Goal: Find specific page/section: Find specific page/section

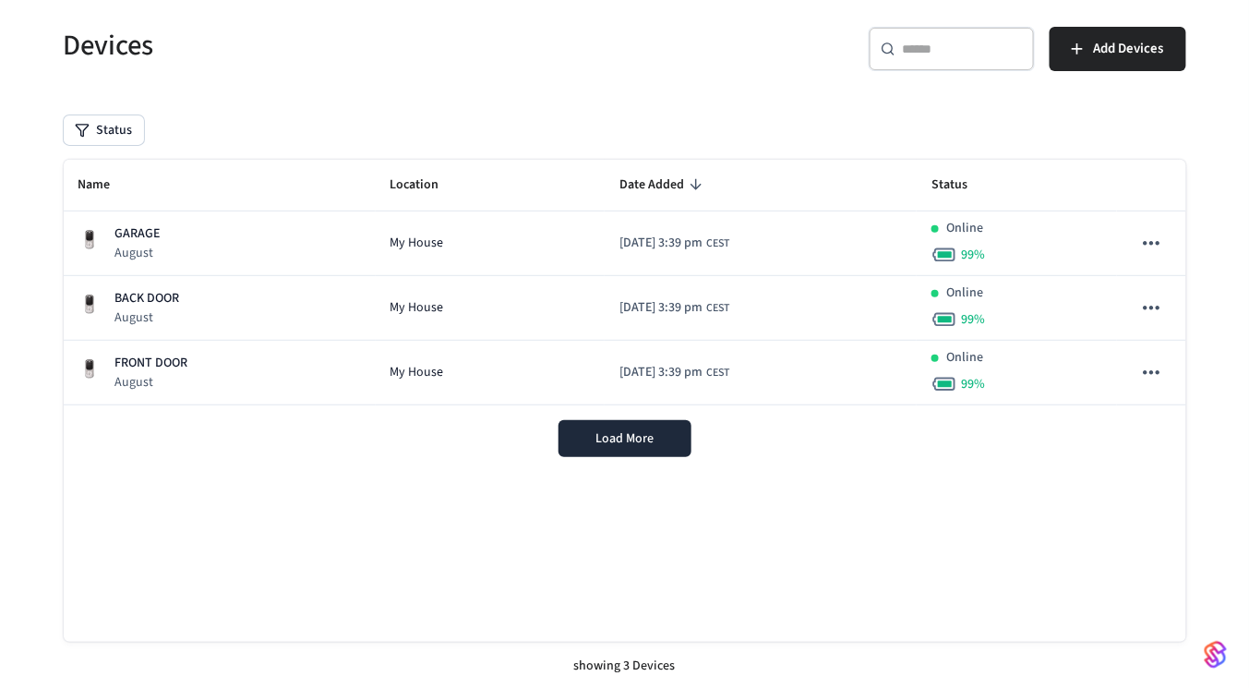
scroll to position [114, 0]
click at [581, 441] on button "Load More" at bounding box center [624, 438] width 133 height 37
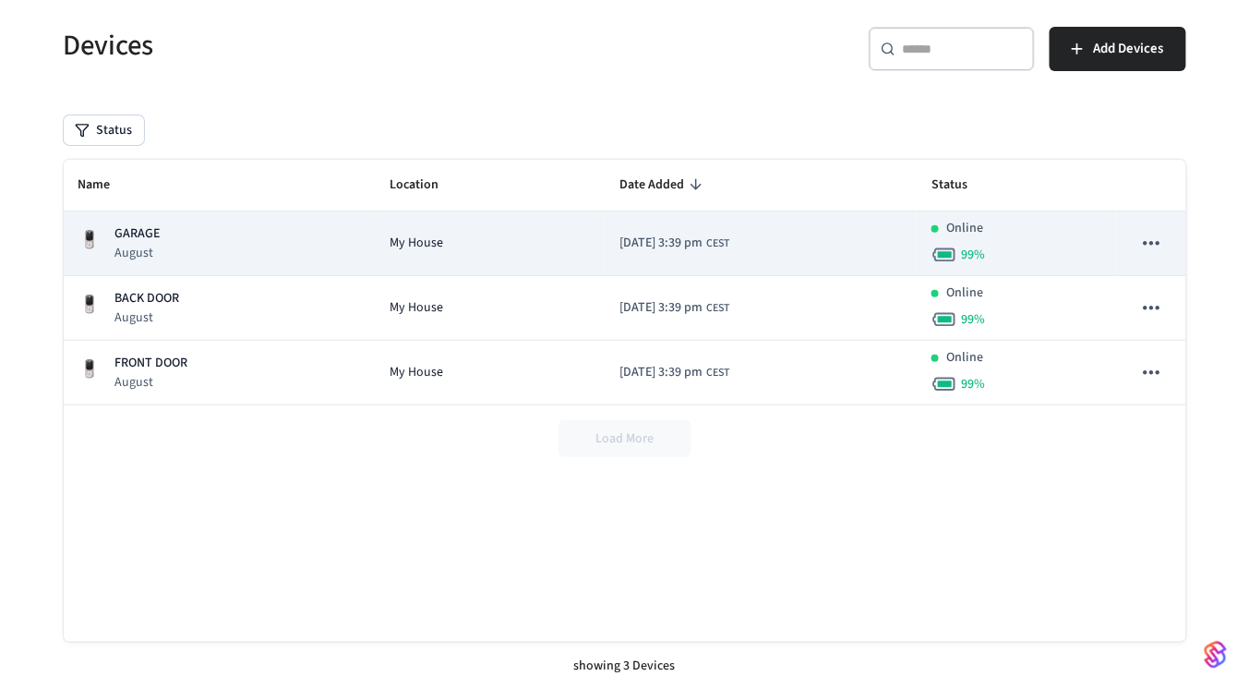
scroll to position [0, 0]
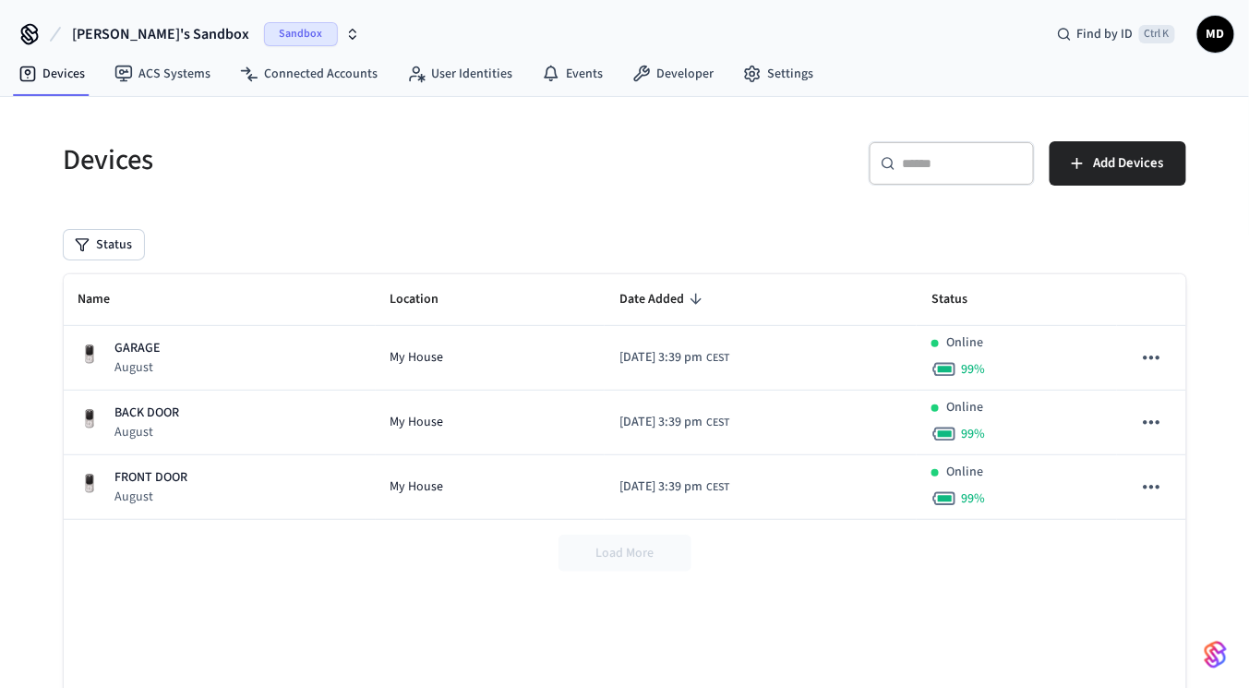
click at [264, 36] on span "Sandbox" at bounding box center [301, 34] width 74 height 24
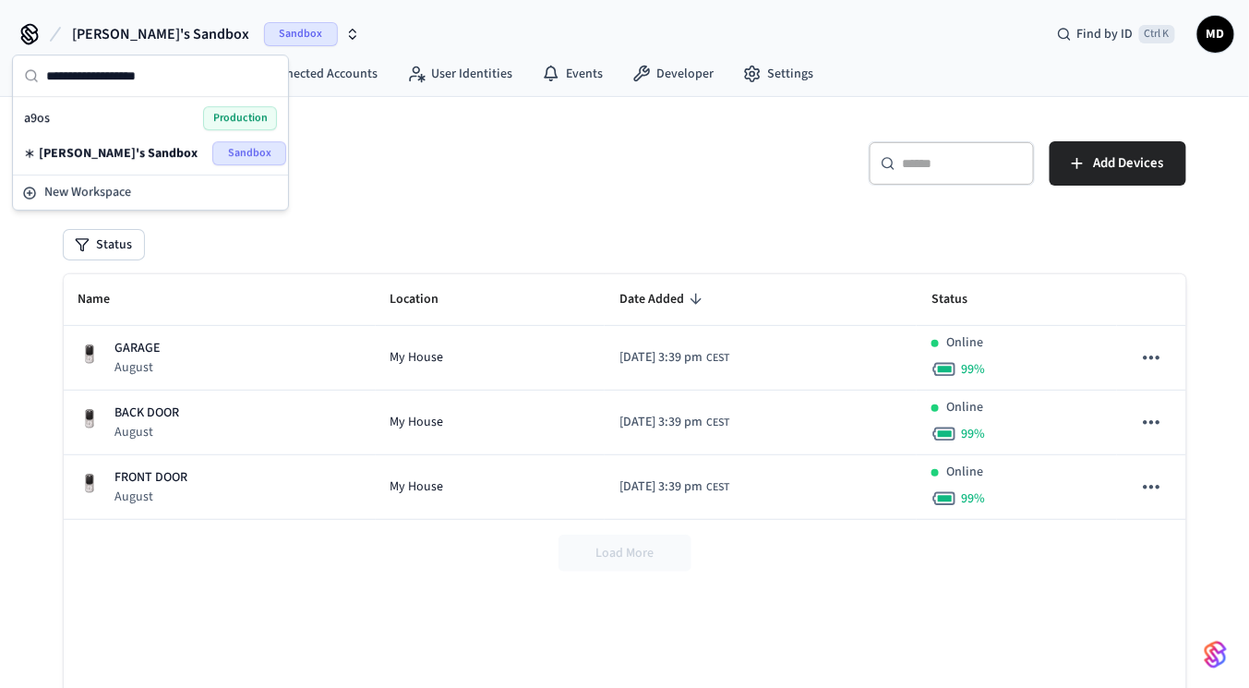
click at [226, 119] on span "Production" at bounding box center [240, 118] width 74 height 24
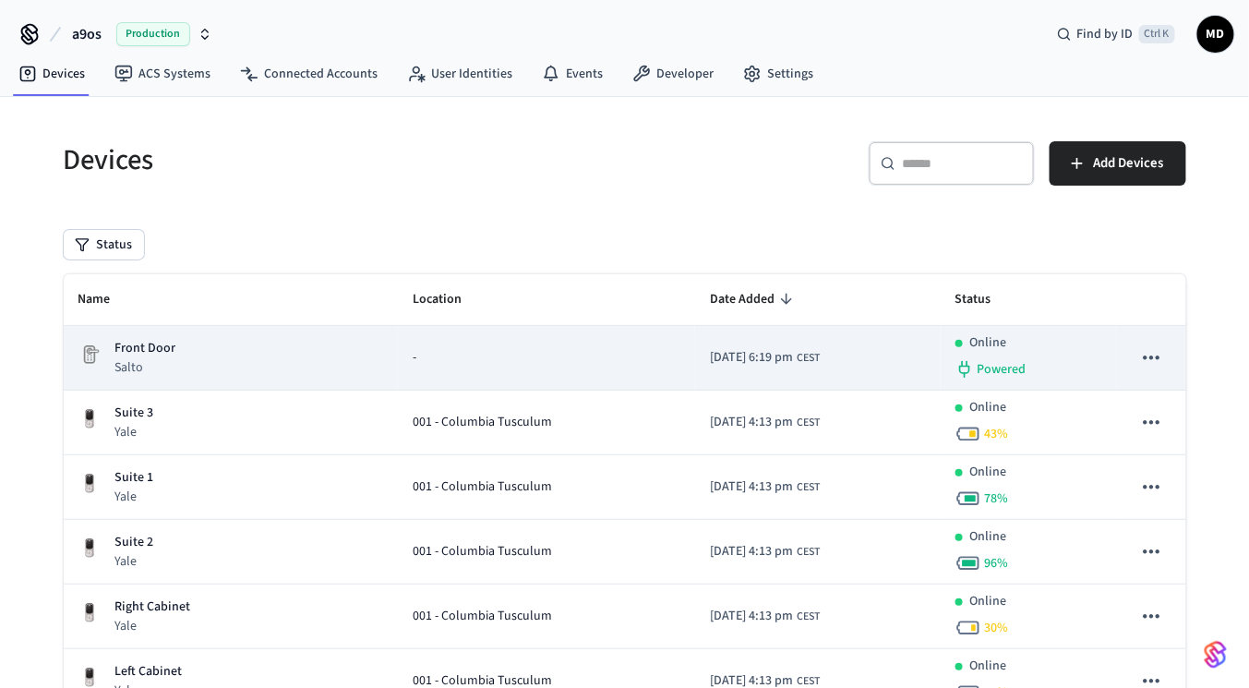
scroll to position [200, 0]
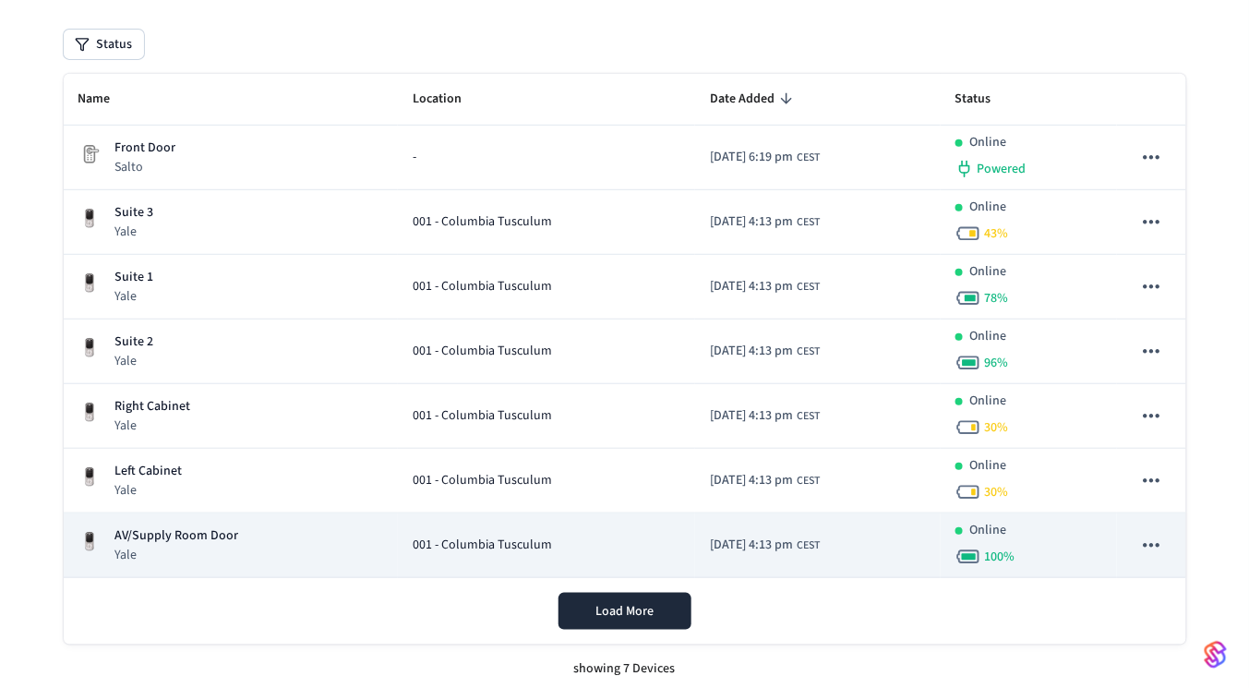
click at [521, 540] on span "001 - Columbia Tusculum" at bounding box center [482, 544] width 139 height 19
click at [253, 536] on div "AV/Supply Room Door Yale" at bounding box center [230, 545] width 305 height 38
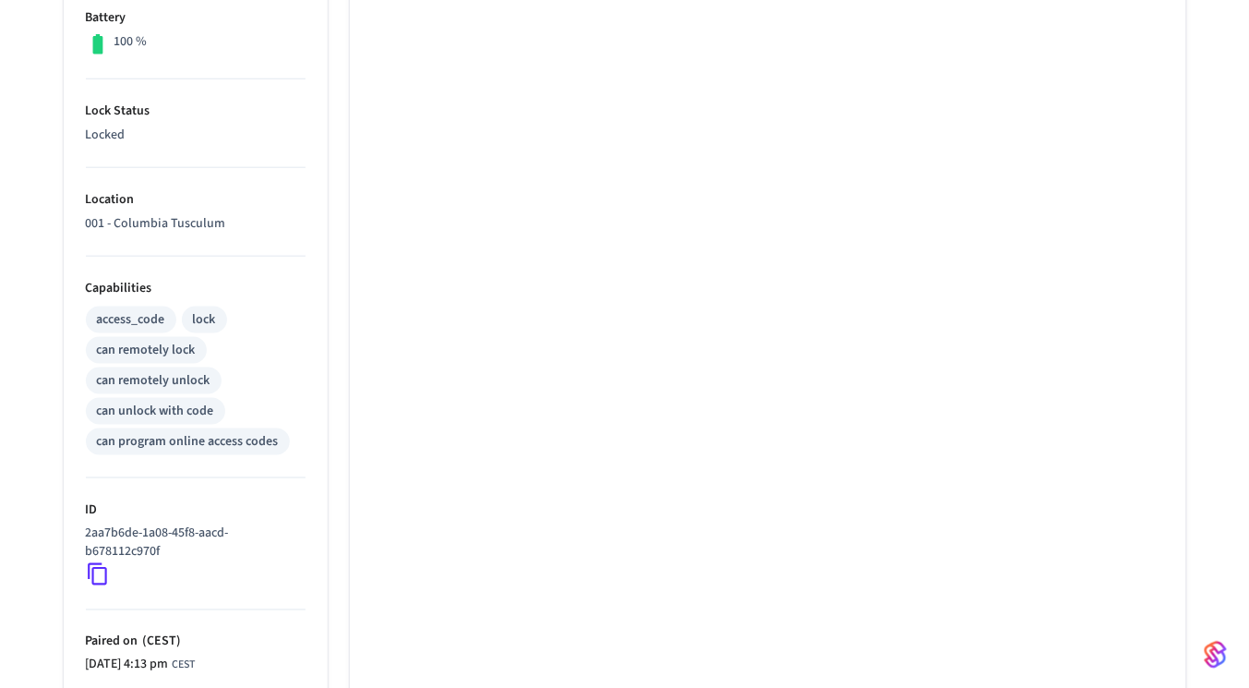
scroll to position [675, 0]
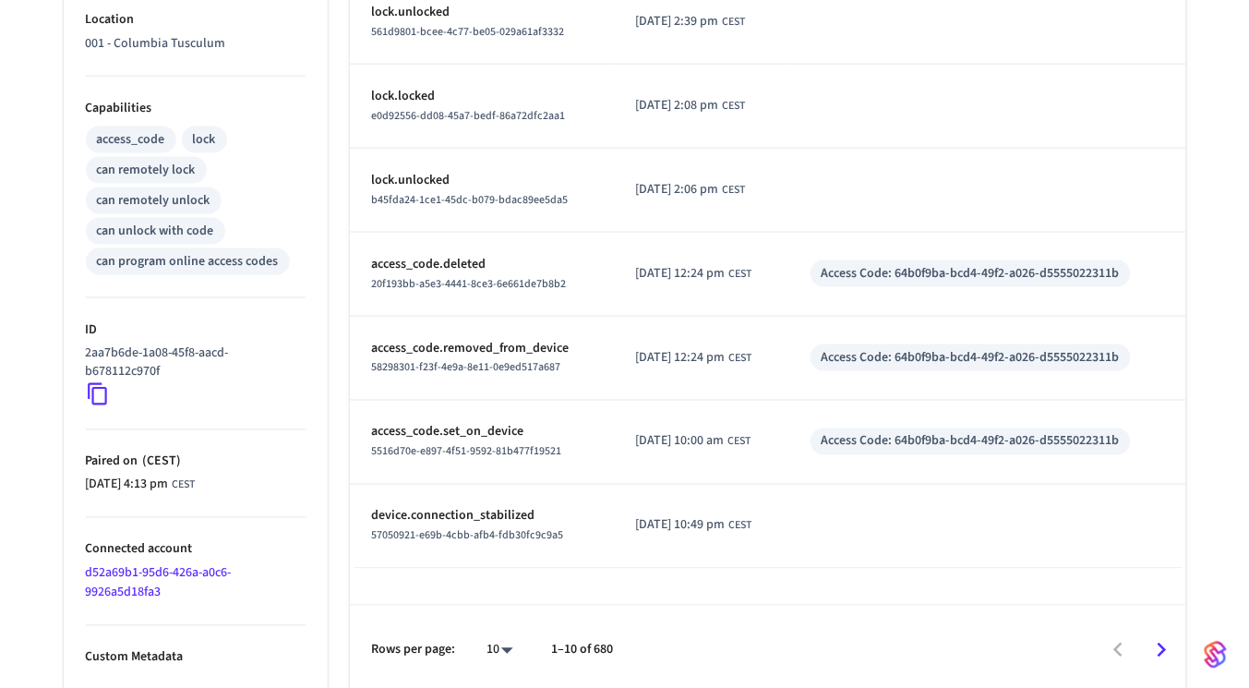
scroll to position [200, 0]
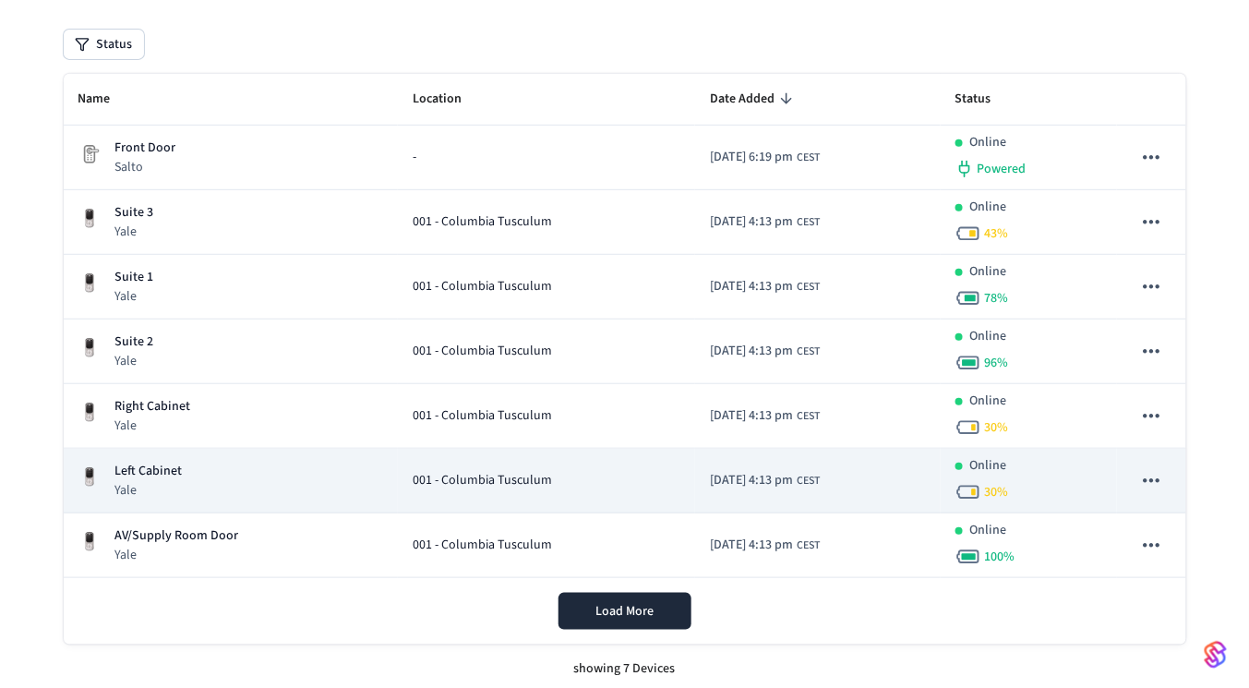
click at [256, 503] on td "Left Cabinet Yale" at bounding box center [231, 481] width 334 height 65
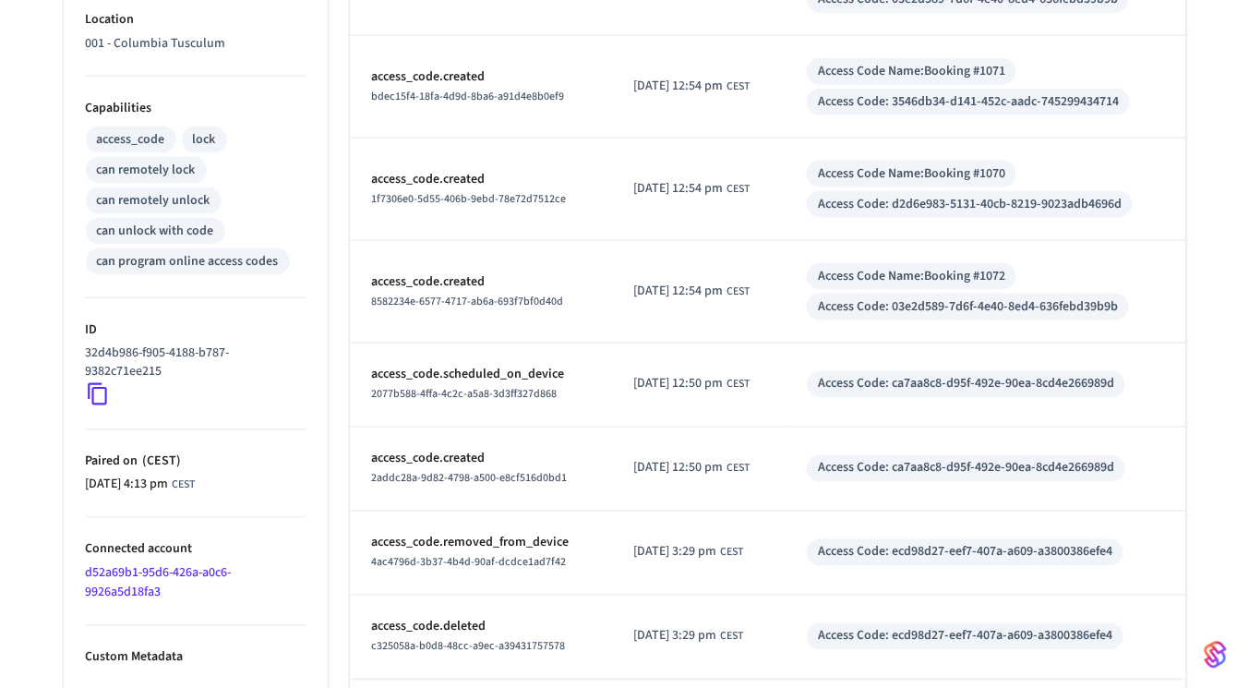
scroll to position [721, 0]
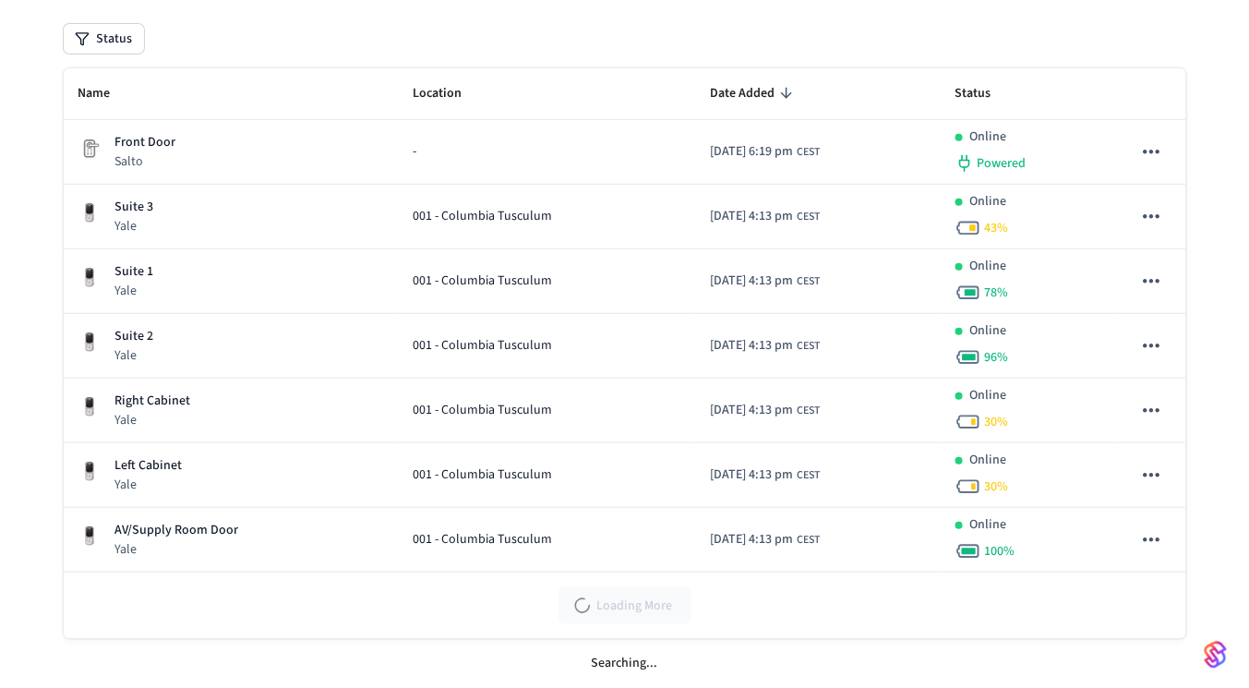
scroll to position [200, 0]
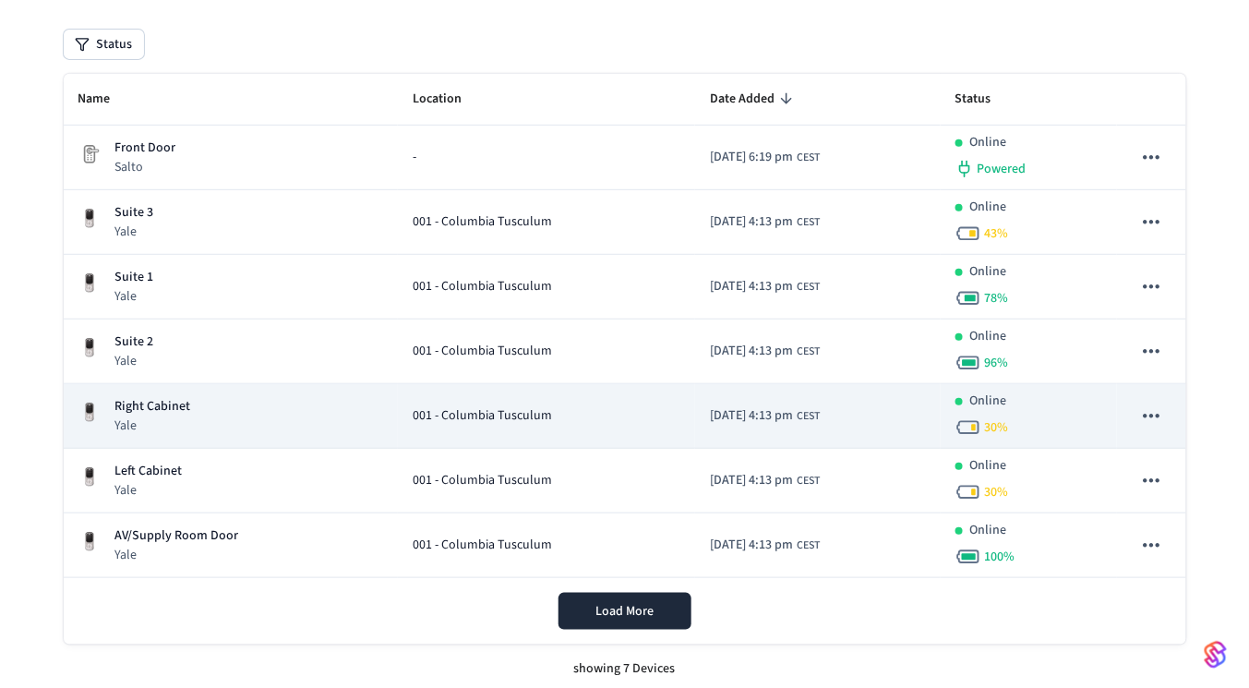
click at [204, 405] on div "Right Cabinet Yale" at bounding box center [230, 416] width 305 height 38
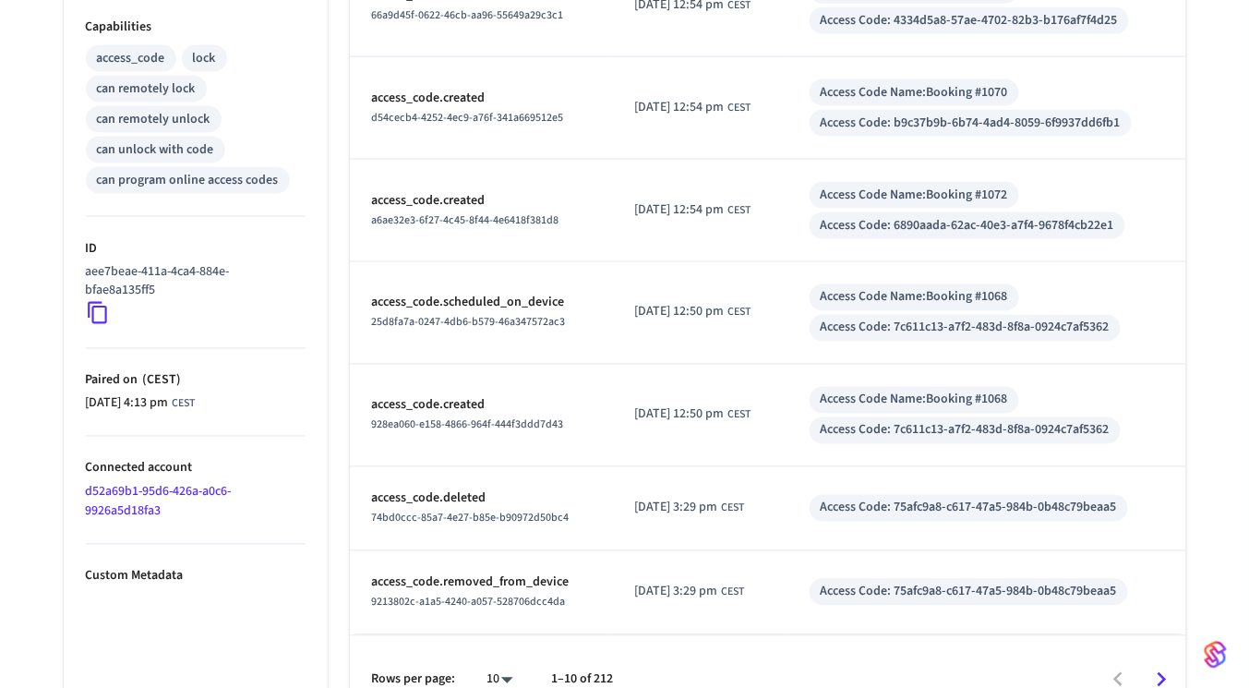
scroll to position [785, 0]
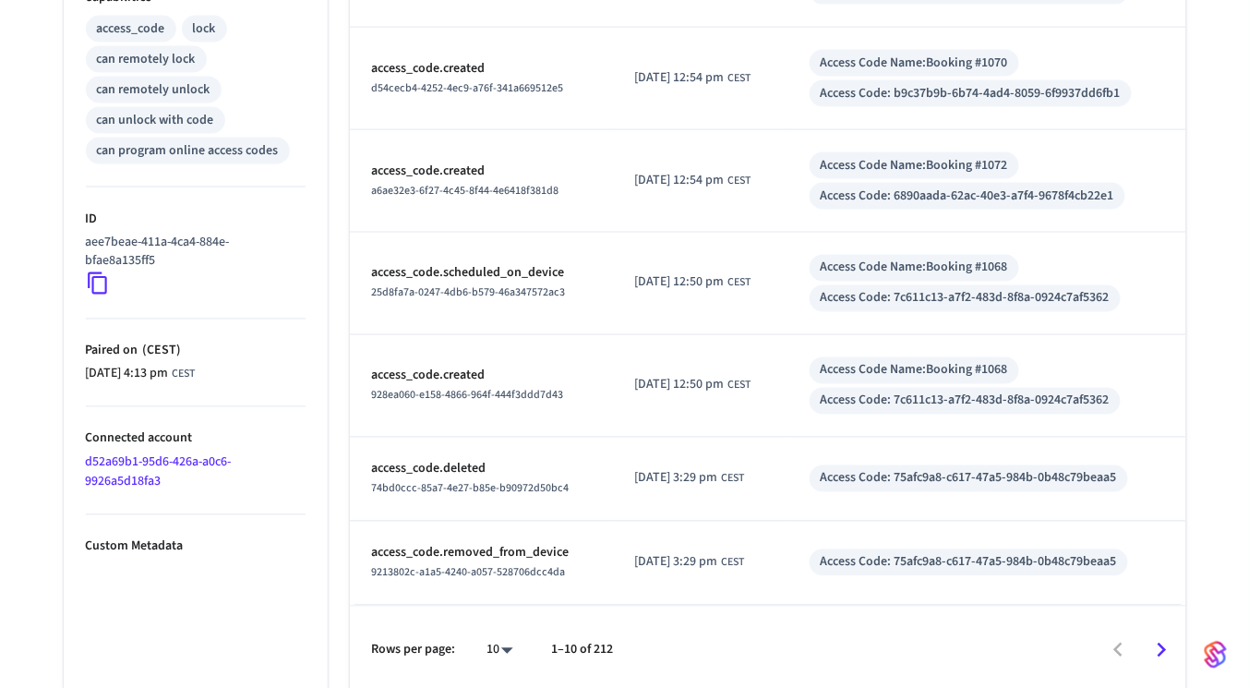
scroll to position [200, 0]
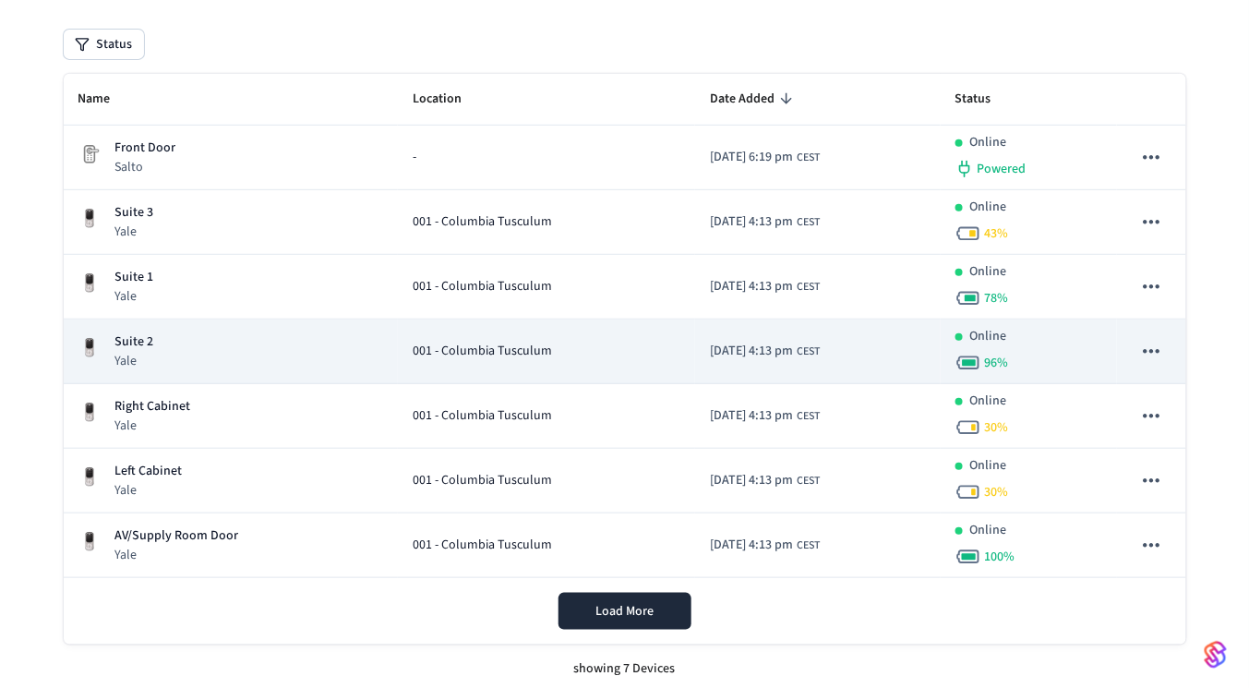
click at [213, 367] on td "Suite 2 Yale" at bounding box center [231, 351] width 334 height 65
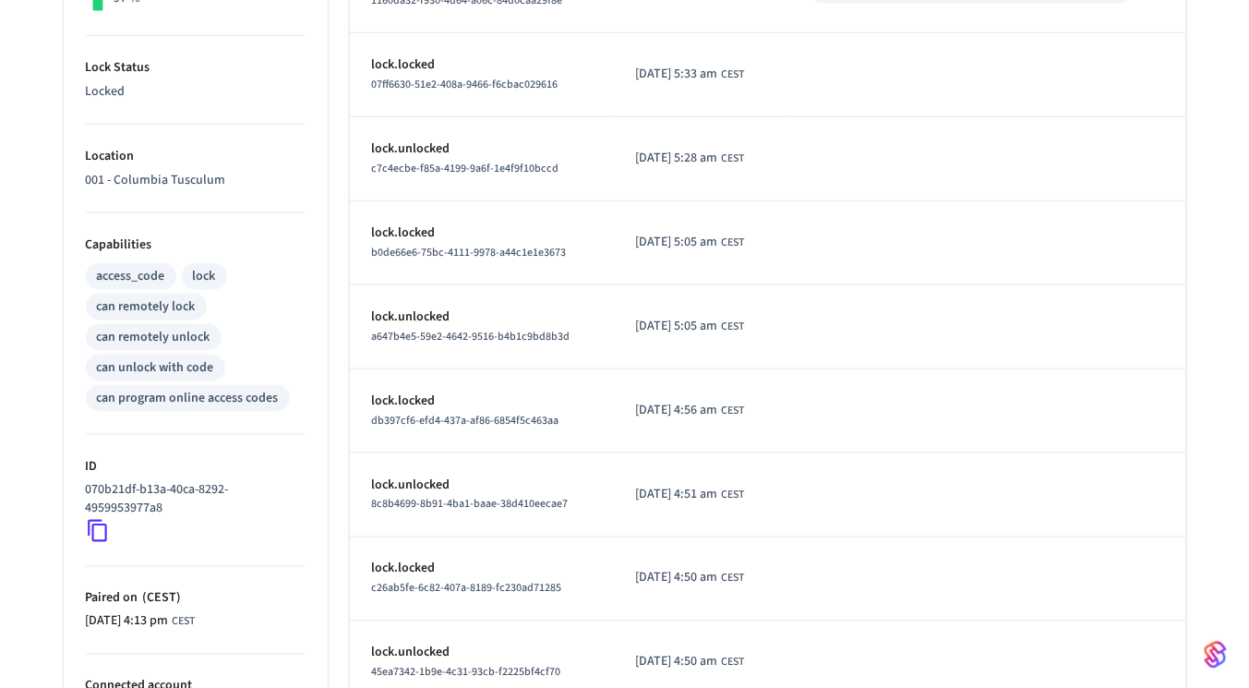
scroll to position [673, 0]
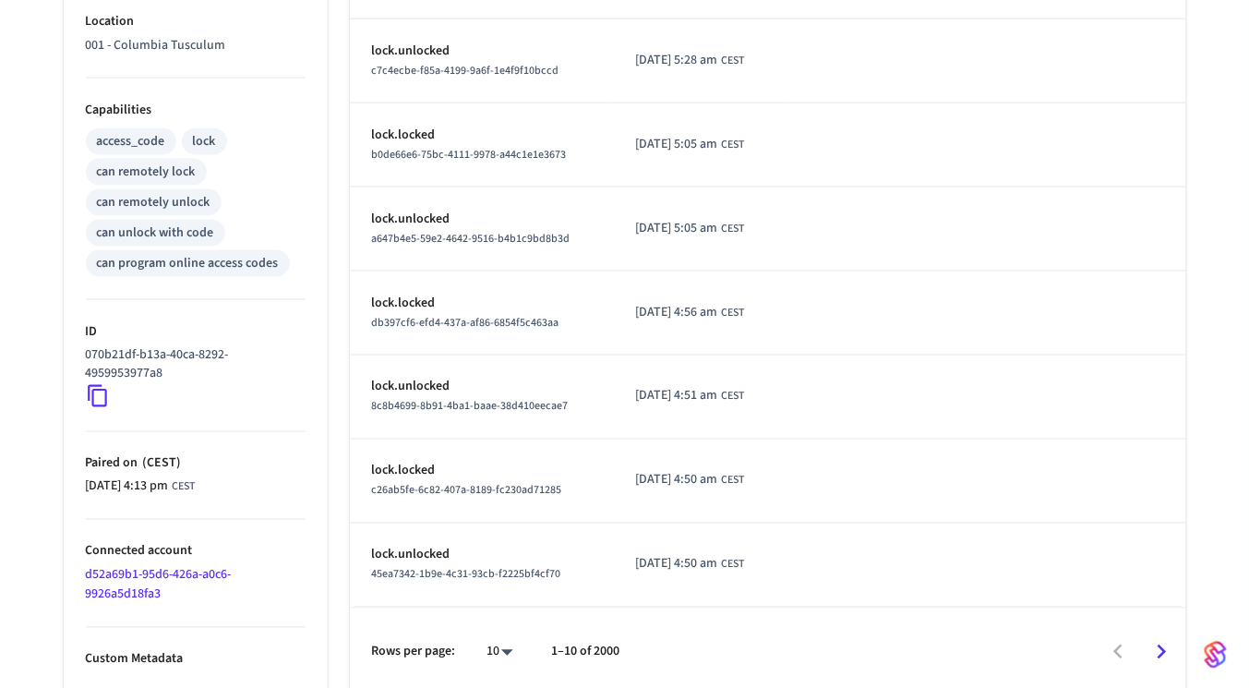
scroll to position [200, 0]
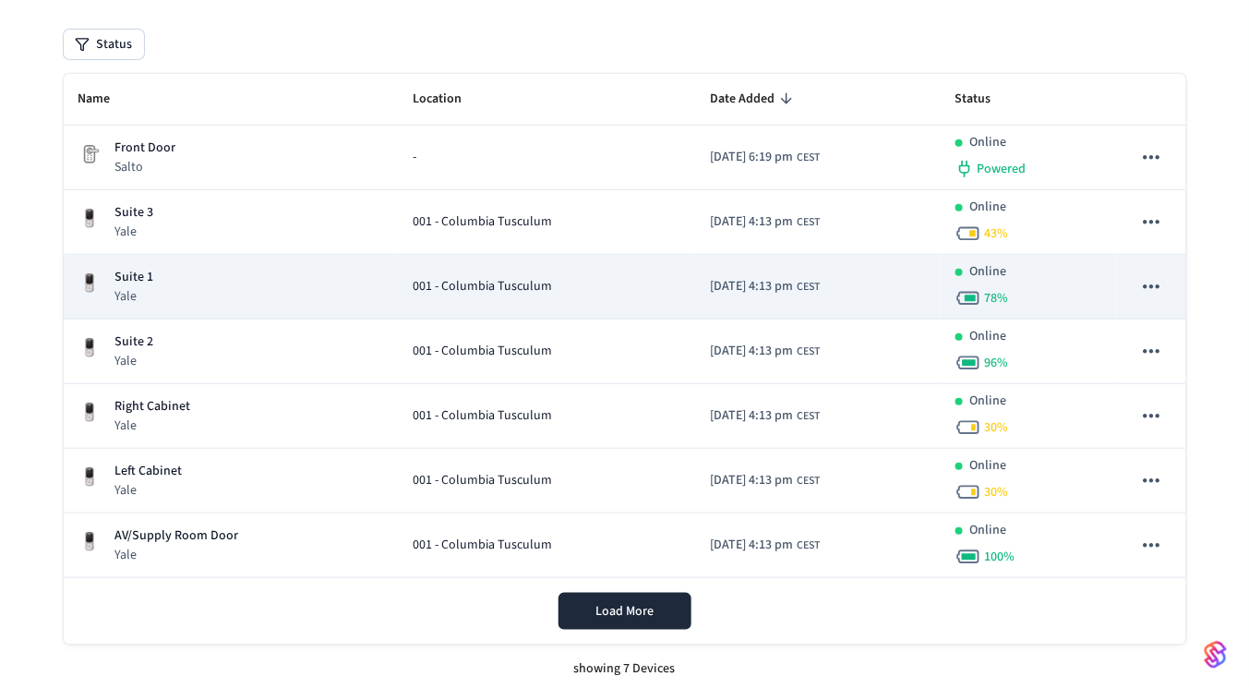
click at [179, 297] on div "Suite 1 Yale" at bounding box center [230, 287] width 305 height 38
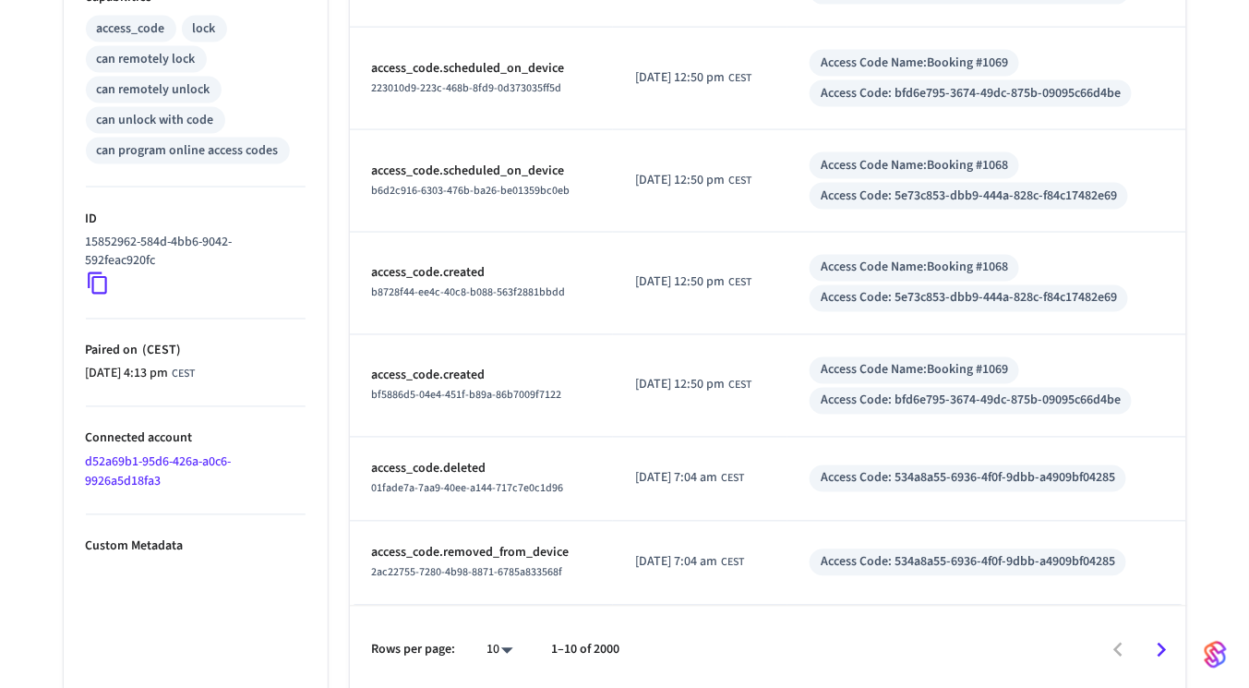
scroll to position [200, 0]
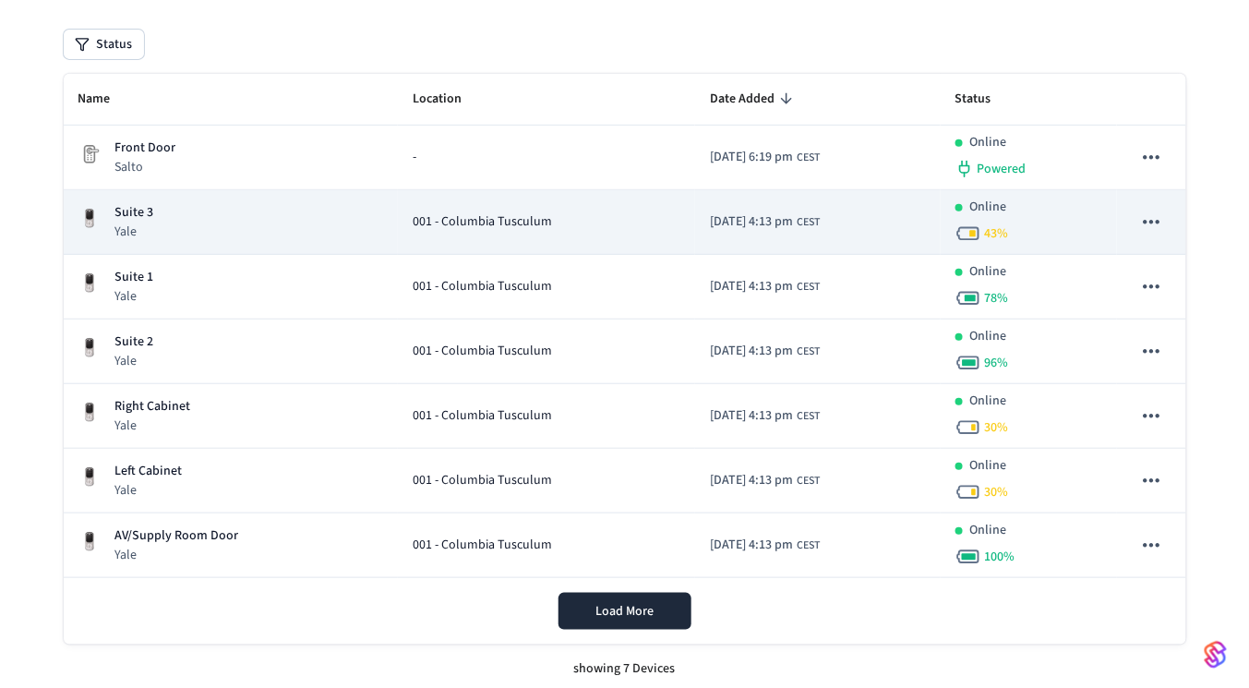
click at [186, 224] on div "Suite 3 Yale" at bounding box center [230, 222] width 305 height 38
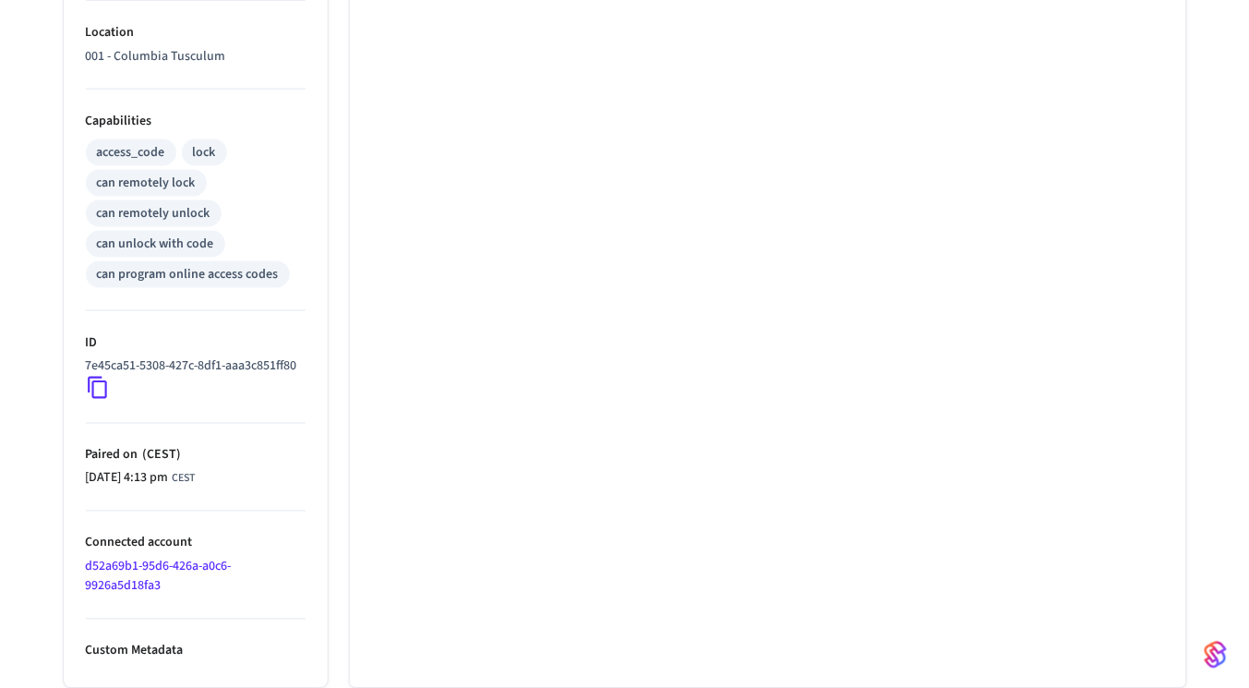
scroll to position [673, 0]
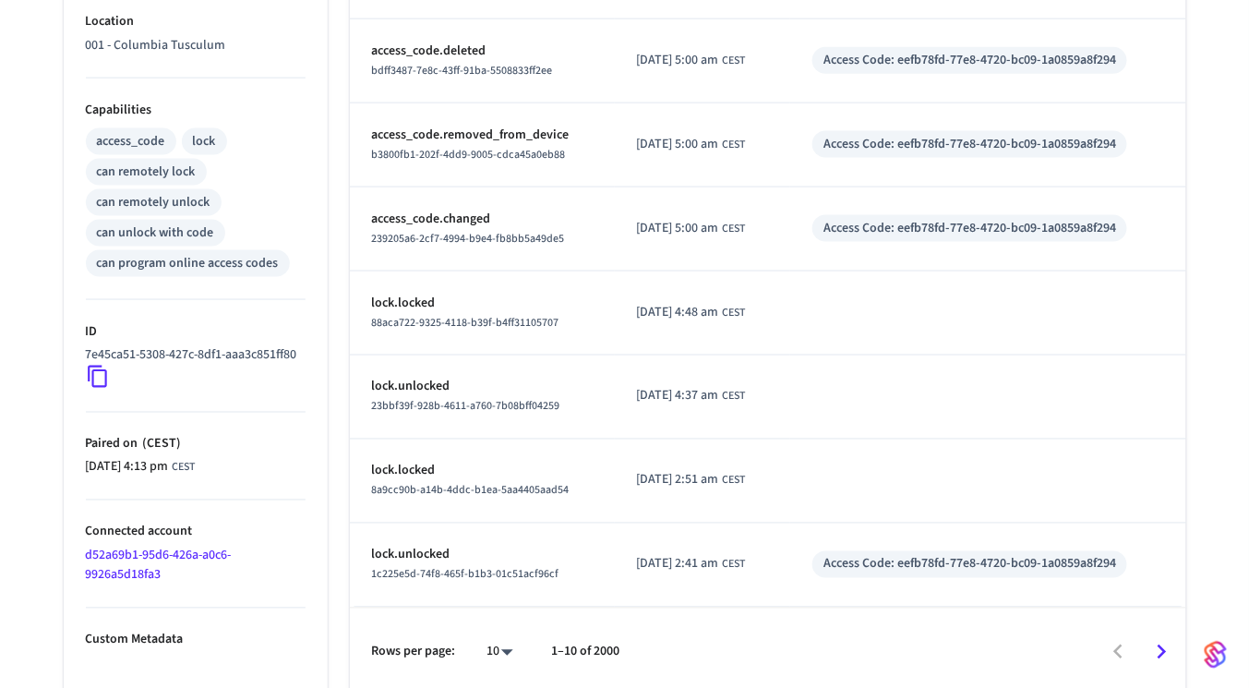
scroll to position [200, 0]
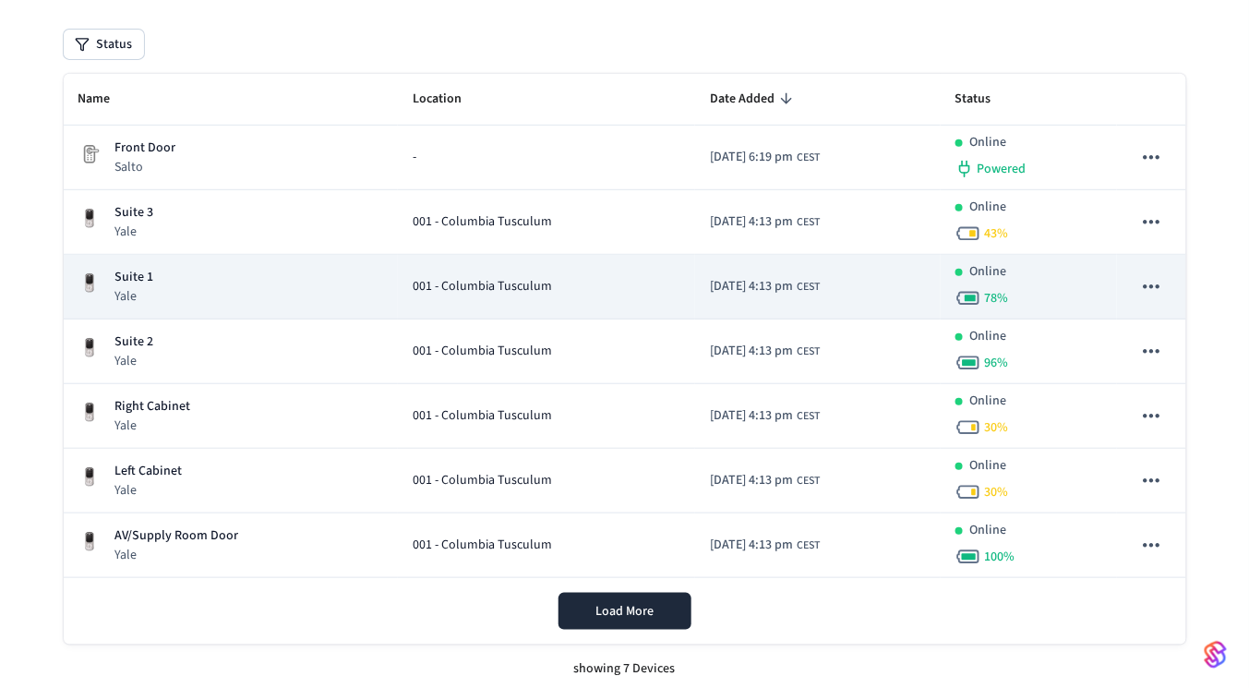
click at [199, 282] on div "Suite 1 Yale" at bounding box center [230, 287] width 305 height 38
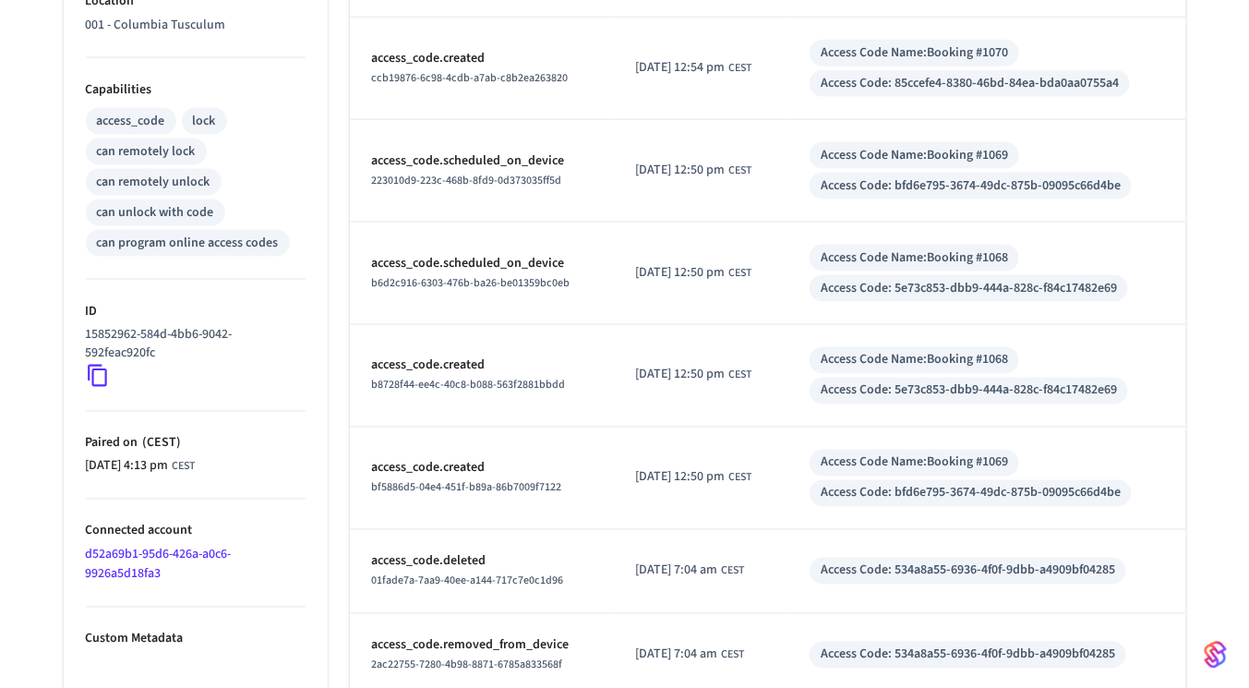
scroll to position [785, 0]
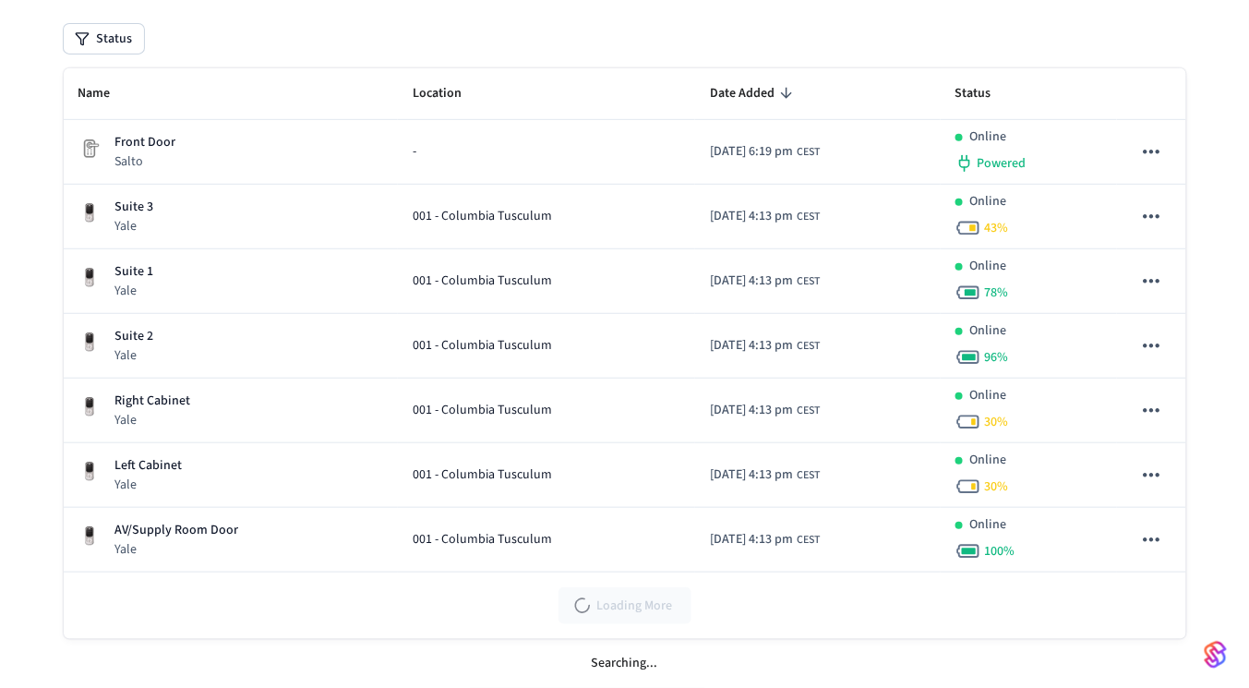
scroll to position [200, 0]
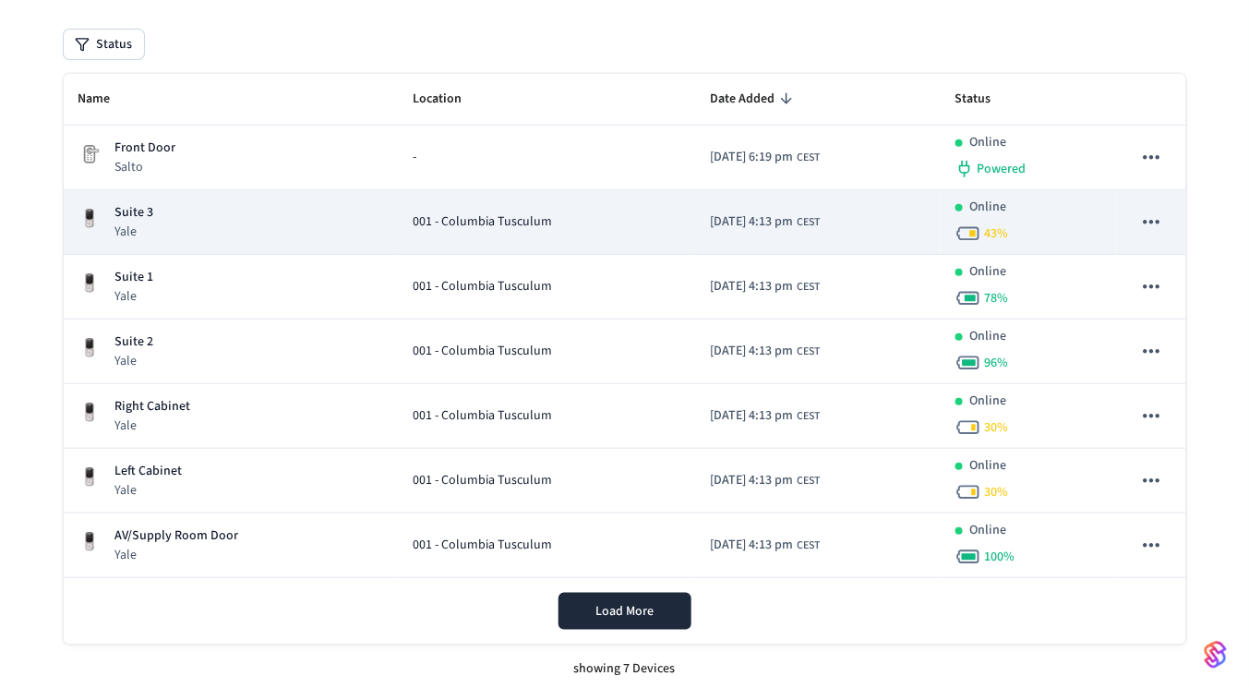
click at [259, 198] on td "Suite 3 Yale" at bounding box center [231, 222] width 334 height 65
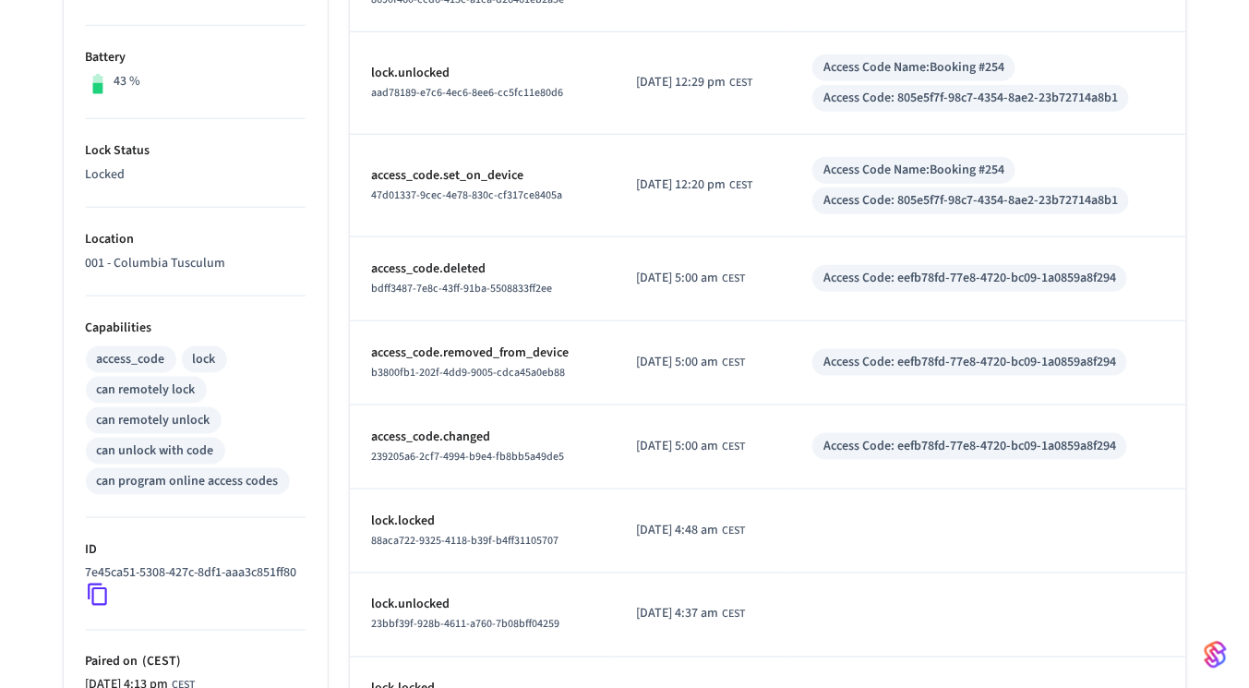
scroll to position [675, 0]
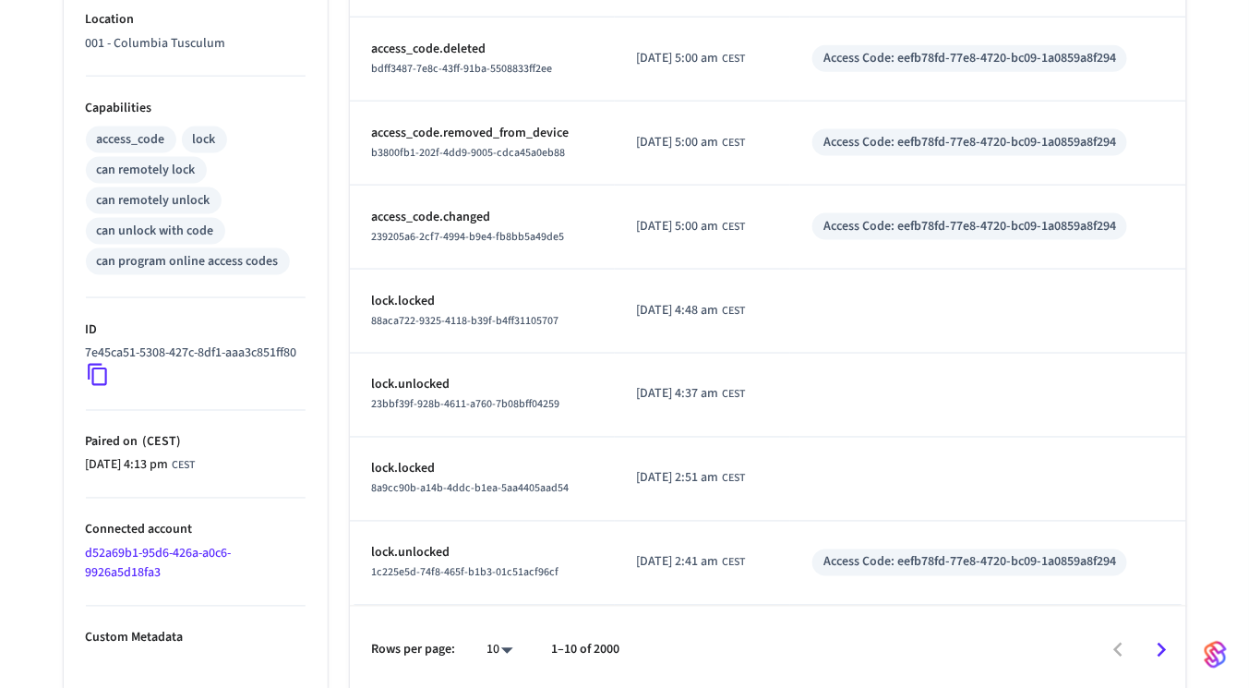
scroll to position [200, 0]
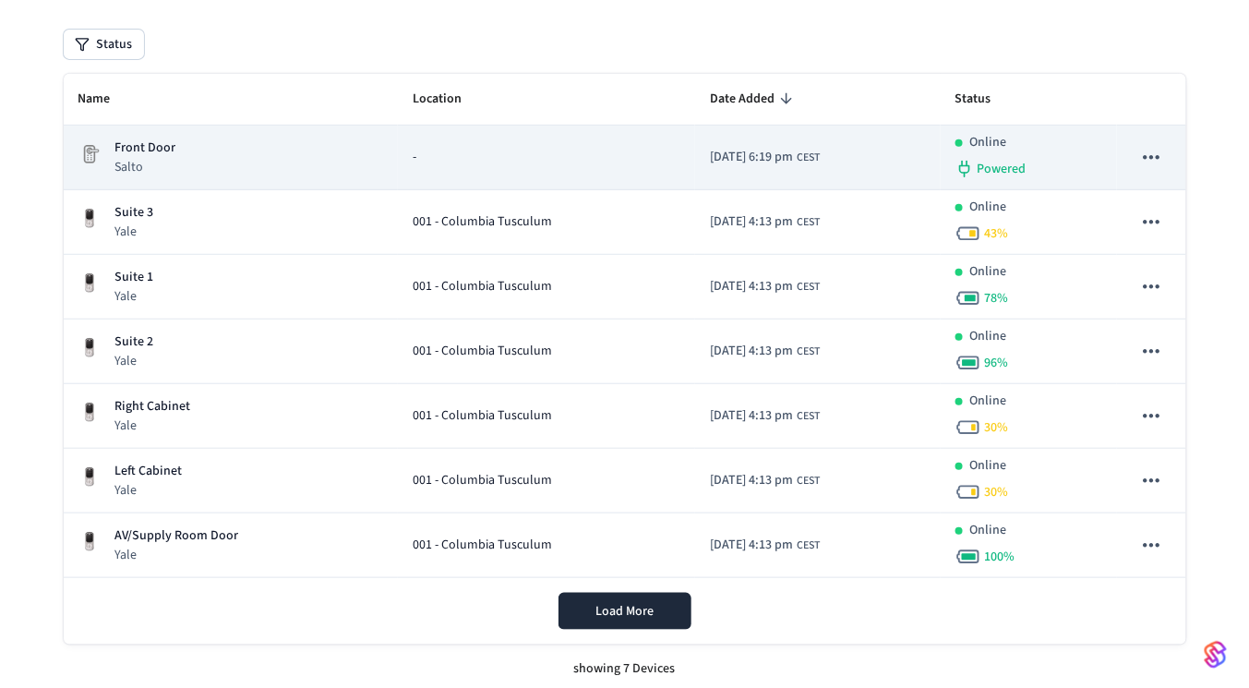
click at [290, 178] on td "Front Door Salto" at bounding box center [231, 158] width 334 height 65
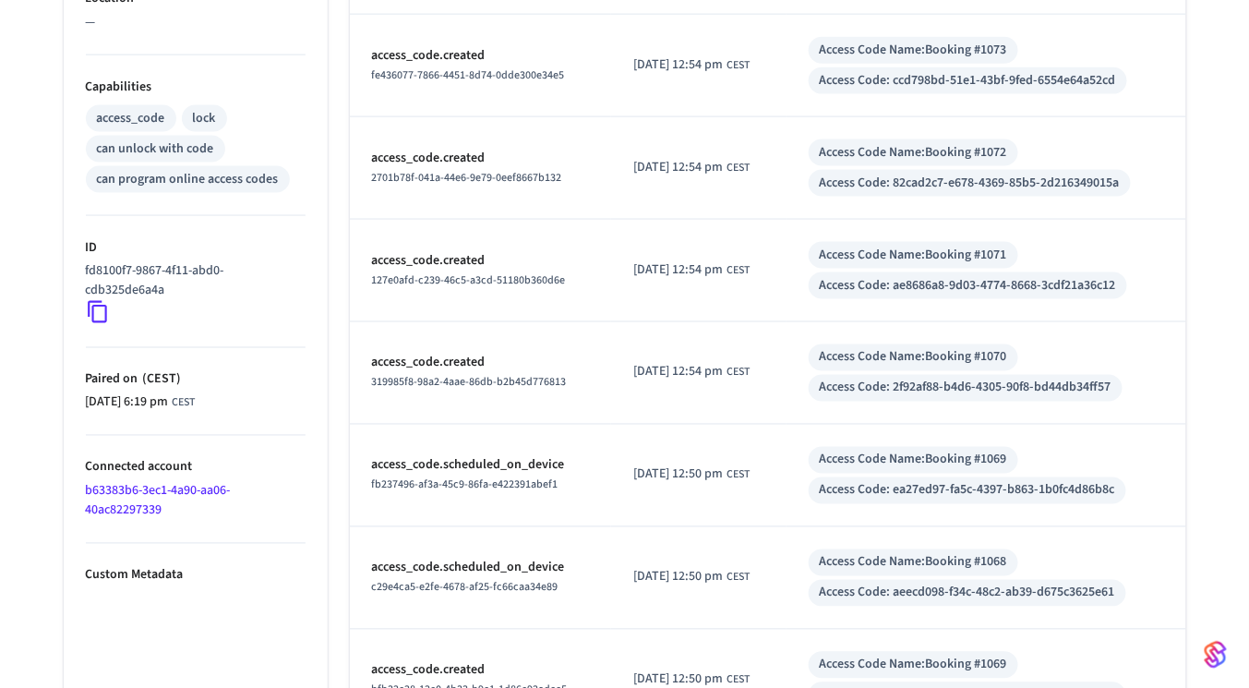
scroll to position [708, 0]
